Goal: Transaction & Acquisition: Subscribe to service/newsletter

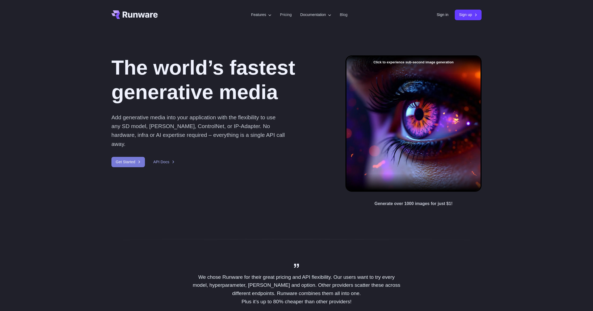
click at [127, 167] on link "Get Started" at bounding box center [128, 162] width 34 height 10
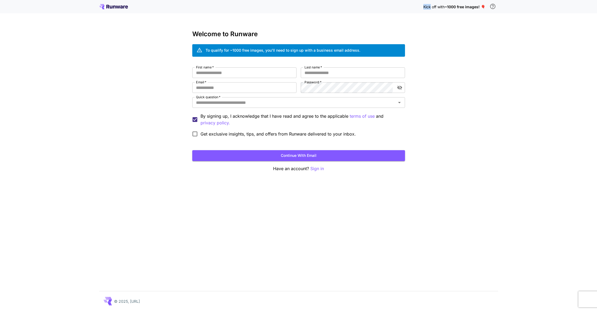
drag, startPoint x: 430, startPoint y: 7, endPoint x: 421, endPoint y: 7, distance: 9.3
click at [421, 7] on div "Kick off with ~1000 free images! 🎈" at bounding box center [298, 6] width 399 height 11
drag, startPoint x: 432, startPoint y: 7, endPoint x: 460, endPoint y: 9, distance: 28.8
click at [460, 9] on p "Kick off with ~1000 free images! 🎈" at bounding box center [454, 7] width 62 height 6
click at [479, 6] on span "~1000 free images! 🎈" at bounding box center [465, 7] width 41 height 5
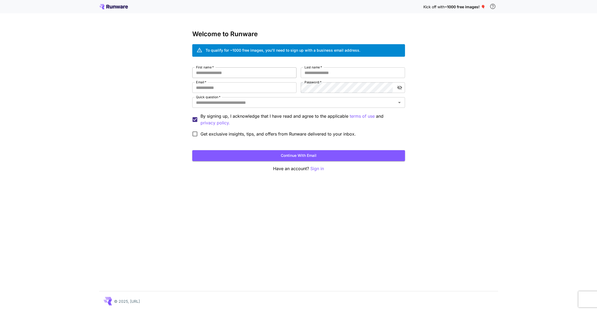
click at [215, 76] on input "First name   *" at bounding box center [244, 72] width 104 height 11
type input "*******"
drag, startPoint x: 323, startPoint y: 70, endPoint x: 315, endPoint y: 72, distance: 8.3
click at [323, 70] on input "Last name   *" at bounding box center [353, 72] width 104 height 11
type input "*****"
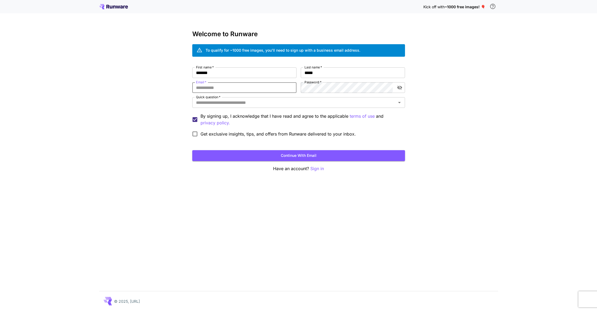
click at [233, 88] on input "Email   *" at bounding box center [244, 87] width 104 height 11
type input "**********"
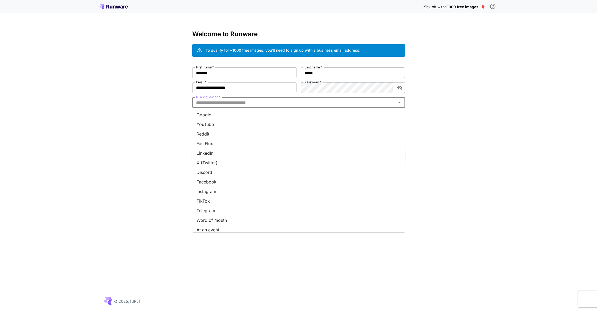
click at [292, 103] on input "Quick question   *" at bounding box center [294, 102] width 201 height 7
click at [233, 115] on li "Google" at bounding box center [298, 115] width 213 height 10
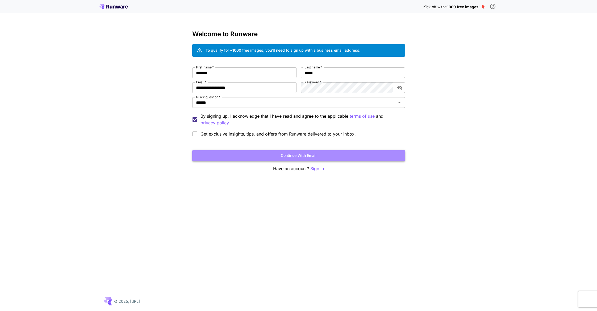
click at [256, 153] on button "Continue with email" at bounding box center [298, 155] width 213 height 11
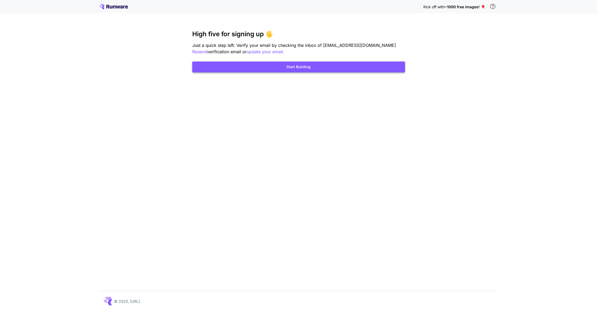
click at [301, 66] on button "Start Building" at bounding box center [298, 66] width 213 height 11
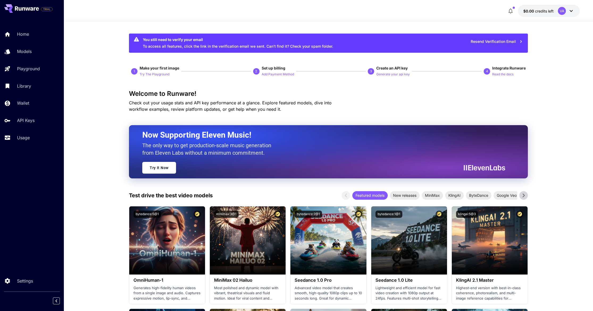
click at [511, 10] on icon "button" at bounding box center [510, 11] width 6 height 6
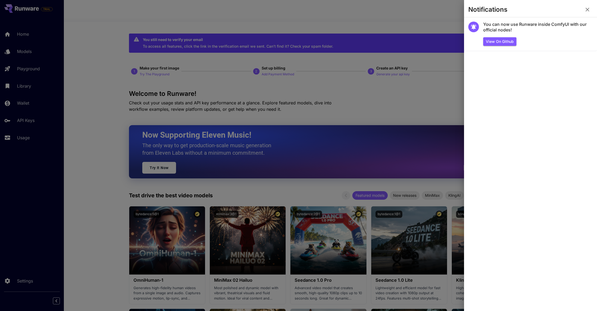
click at [588, 10] on icon "button" at bounding box center [588, 10] width 4 height 4
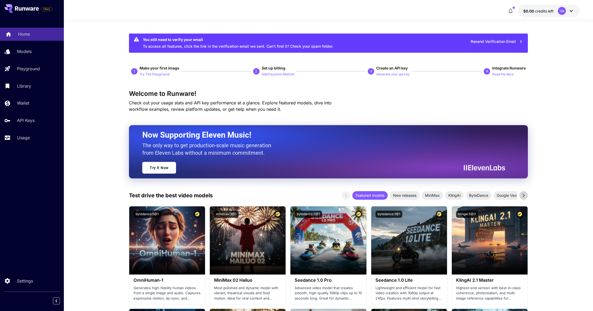
click at [24, 36] on p "Home" at bounding box center [24, 34] width 12 height 6
click at [195, 100] on span "Check out your usage stats and API key performance at a glance. Explore feature…" at bounding box center [230, 106] width 203 height 12
click at [85, 10] on p "Home" at bounding box center [83, 11] width 12 height 6
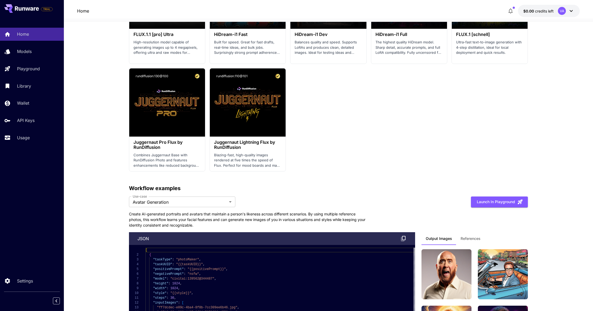
scroll to position [1271, 0]
